Goal: Navigation & Orientation: Find specific page/section

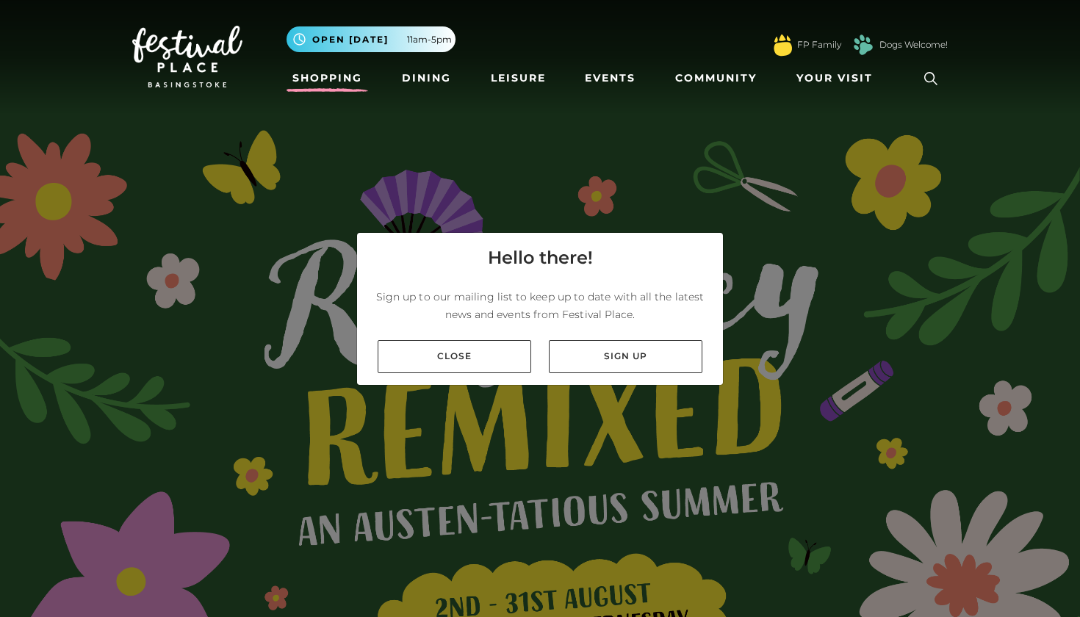
click at [335, 68] on link "Shopping" at bounding box center [328, 78] width 82 height 27
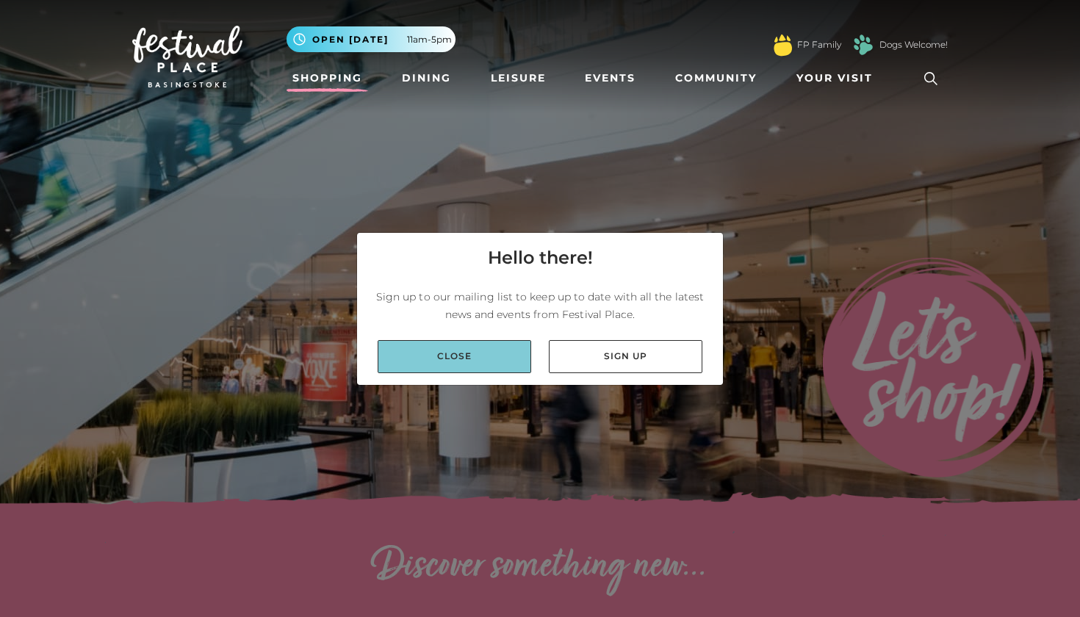
click at [487, 352] on link "Close" at bounding box center [455, 356] width 154 height 33
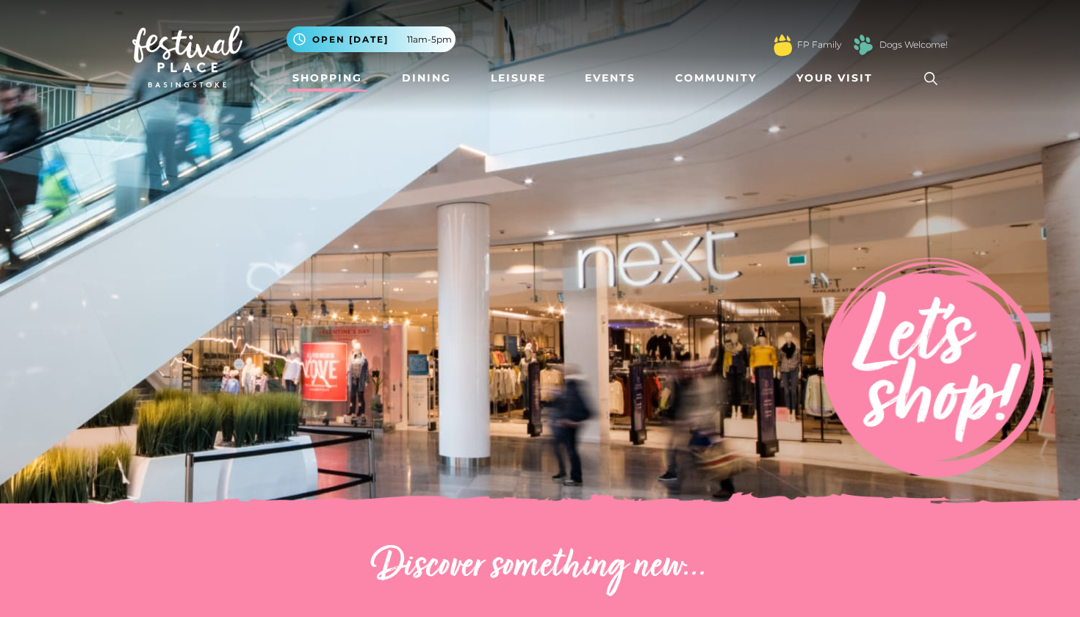
click at [214, 48] on img at bounding box center [187, 57] width 110 height 62
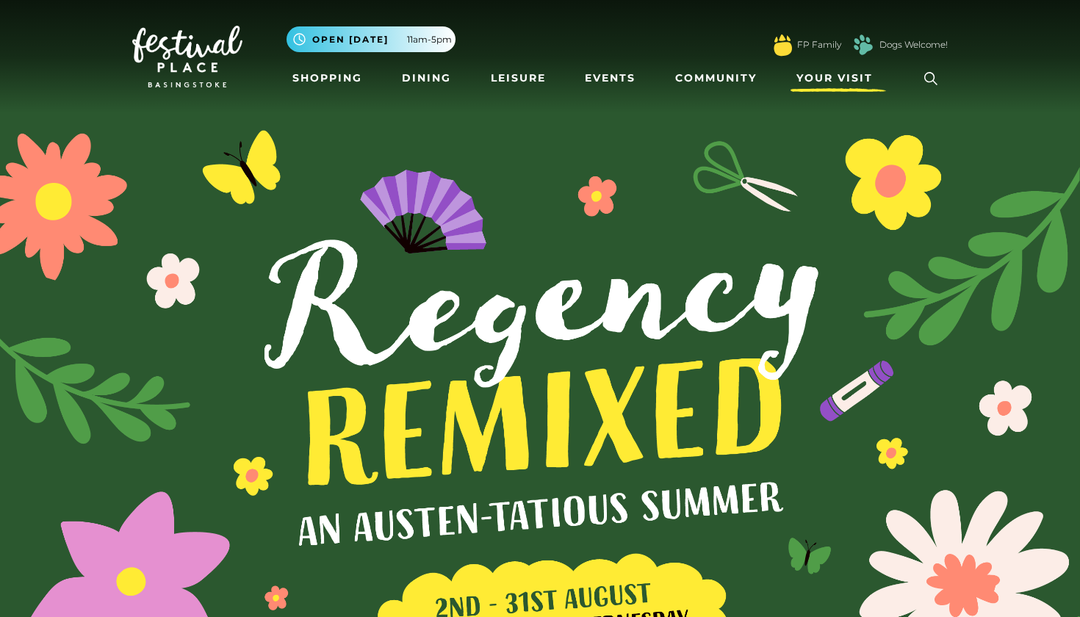
click at [844, 74] on span "Your Visit" at bounding box center [835, 78] width 76 height 15
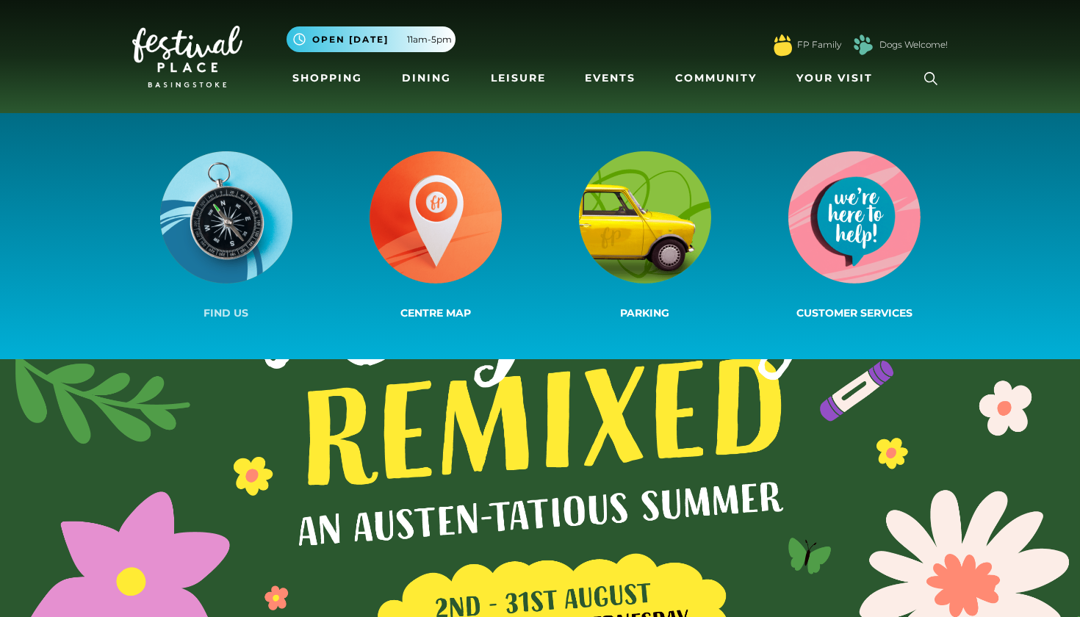
click at [245, 164] on img at bounding box center [226, 217] width 132 height 132
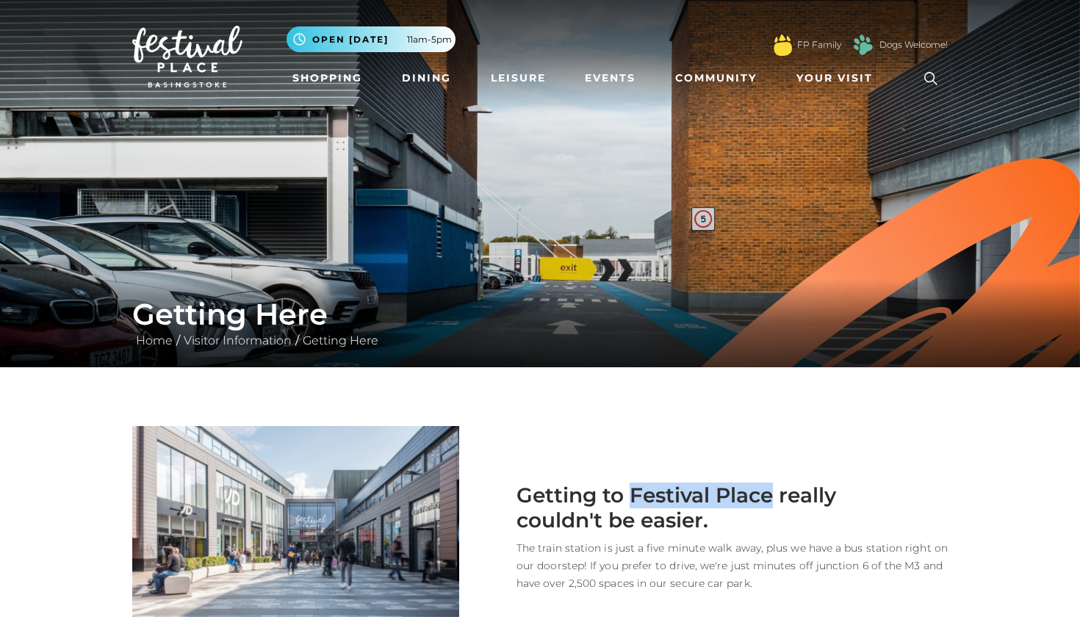
drag, startPoint x: 630, startPoint y: 490, endPoint x: 775, endPoint y: 490, distance: 145.5
click at [775, 490] on h2 "Getting to Festival Place really couldn't be easier." at bounding box center [665, 508] width 368 height 49
copy h2 "Festival Place"
